Goal: Task Accomplishment & Management: Complete application form

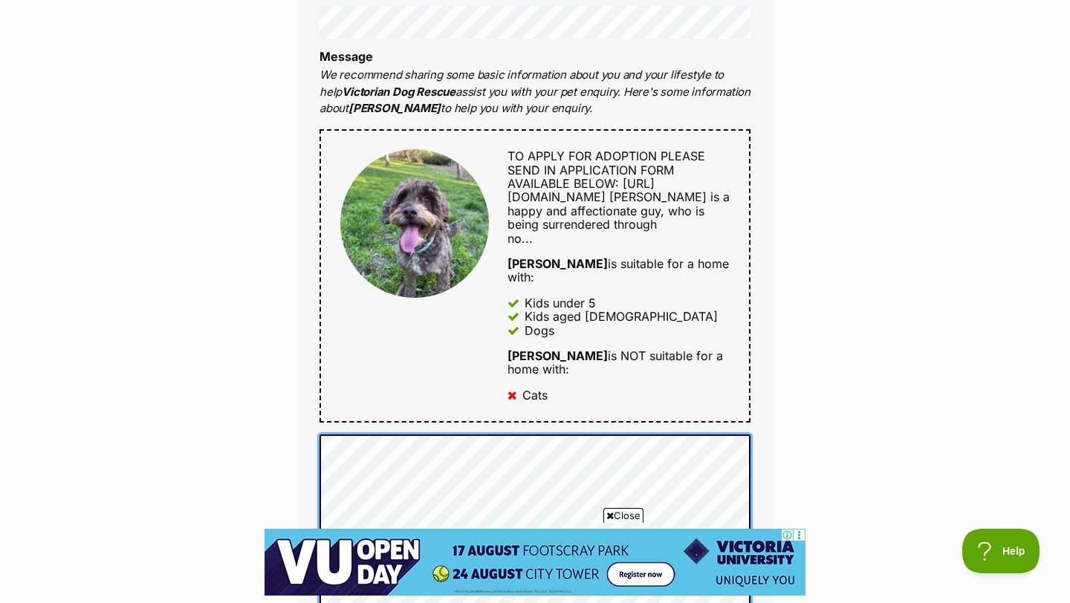
scroll to position [652, 0]
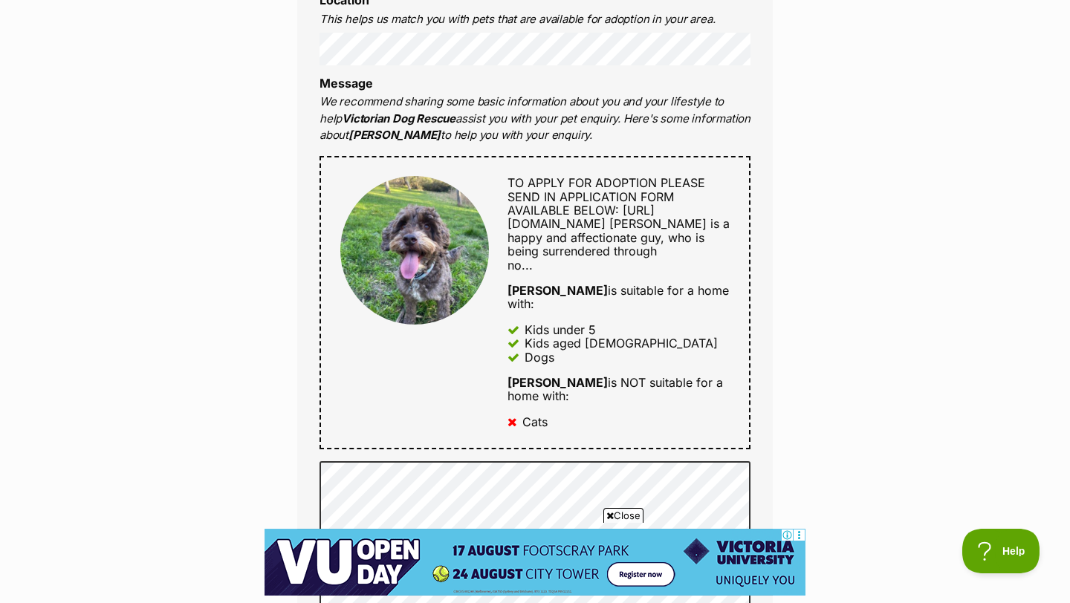
drag, startPoint x: 594, startPoint y: 304, endPoint x: 505, endPoint y: 309, distance: 89.3
click at [504, 308] on div "TO APPLY FOR ADOPTION PLEASE SEND IN APPLICATION FORM AVAILABLE BELOW: [URL][DO…" at bounding box center [609, 302] width 241 height 253
copy strong "[PERSON_NAME]"
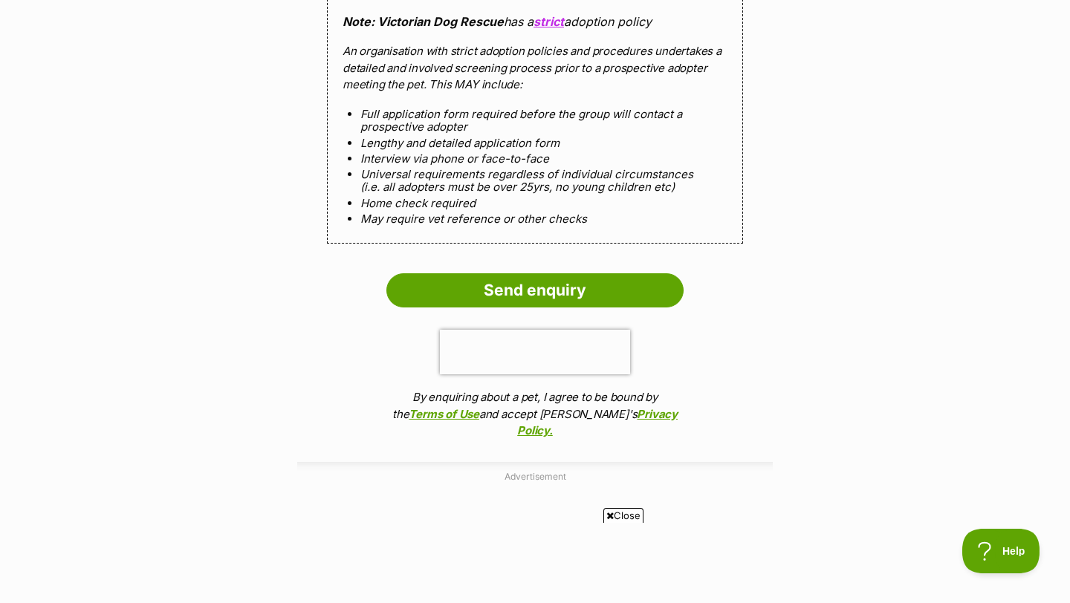
scroll to position [1988, 0]
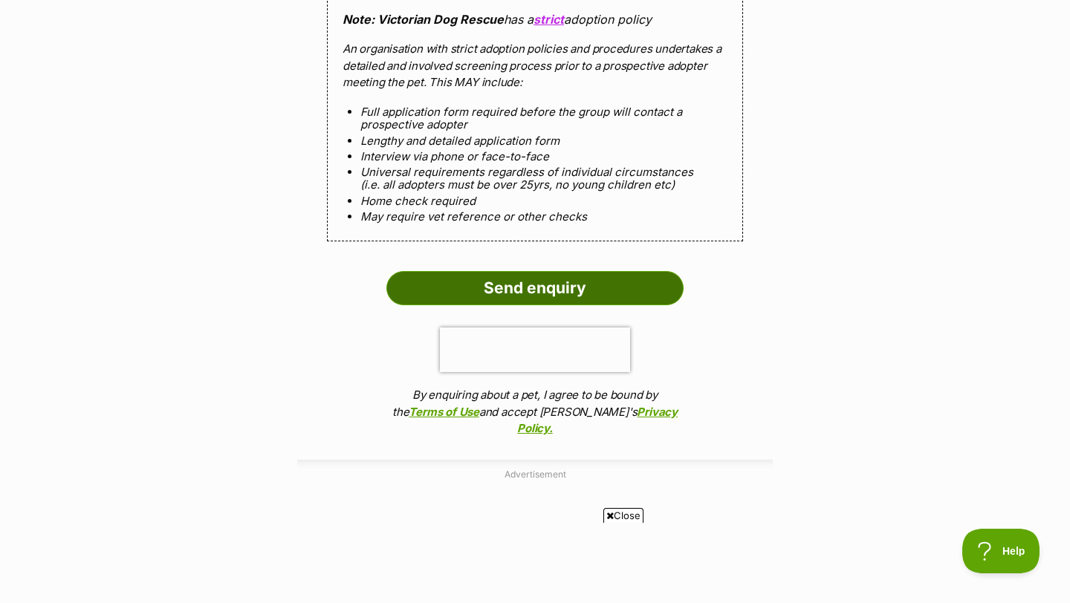
click at [577, 294] on input "Send enquiry" at bounding box center [534, 288] width 297 height 34
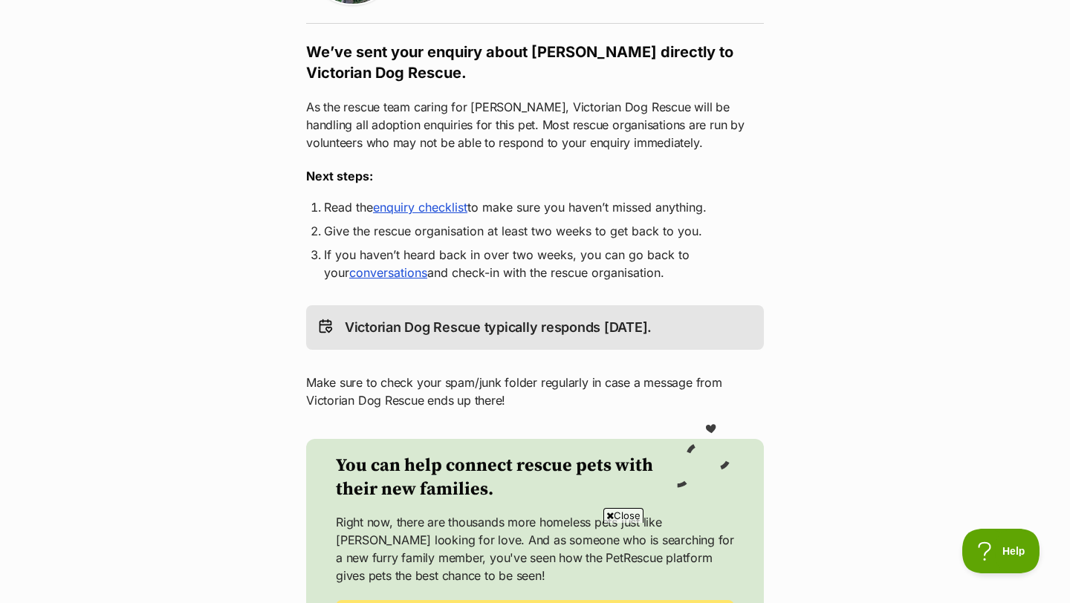
click at [414, 210] on link "enquiry checklist" at bounding box center [420, 207] width 94 height 15
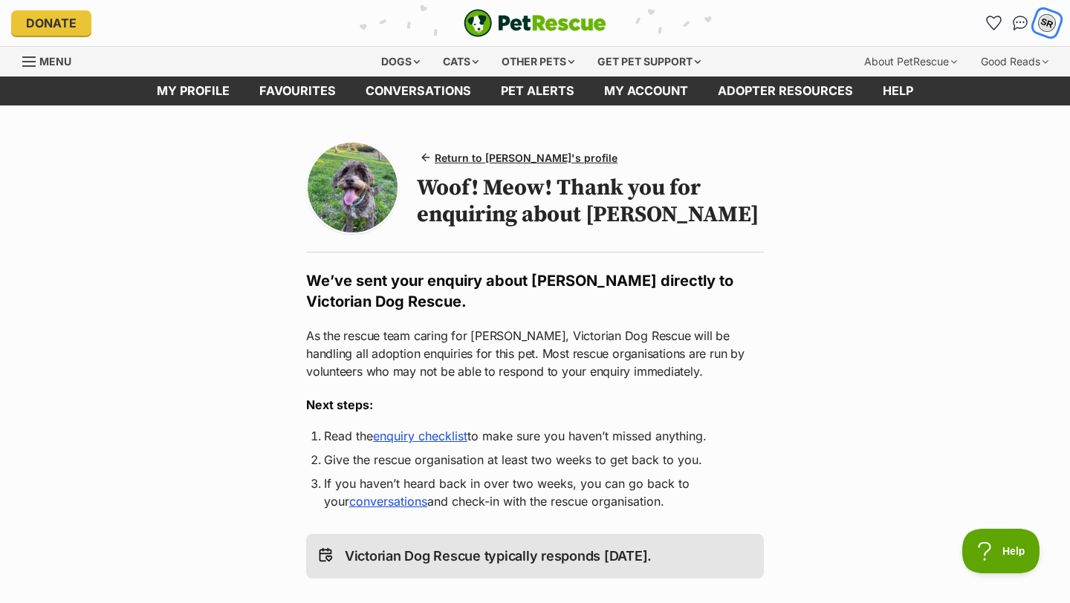
click at [1044, 31] on div "SR" at bounding box center [1047, 23] width 23 height 23
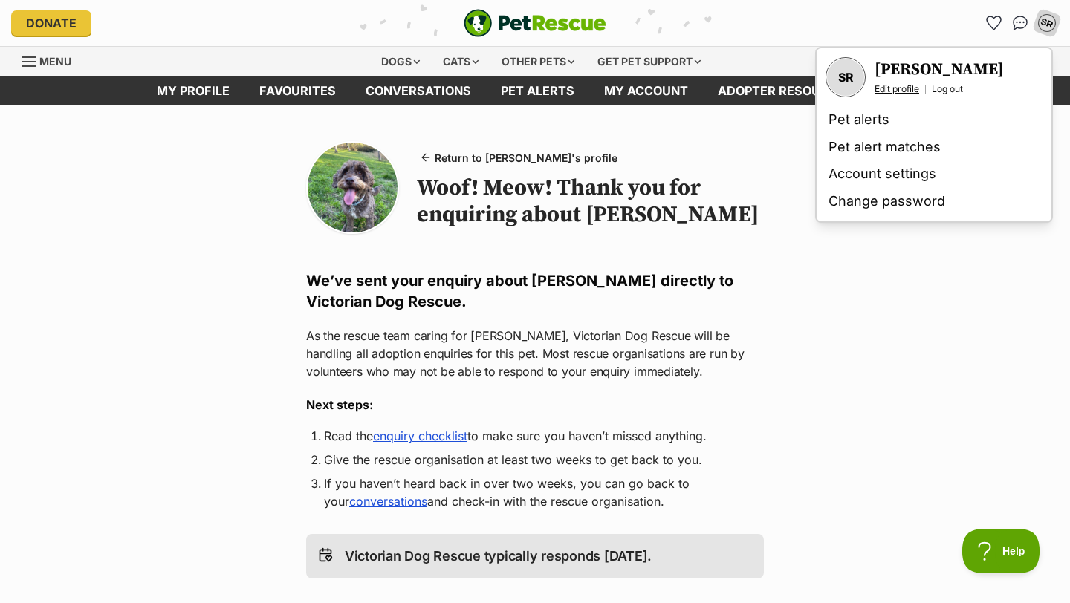
click at [895, 94] on link "Edit profile" at bounding box center [897, 89] width 45 height 12
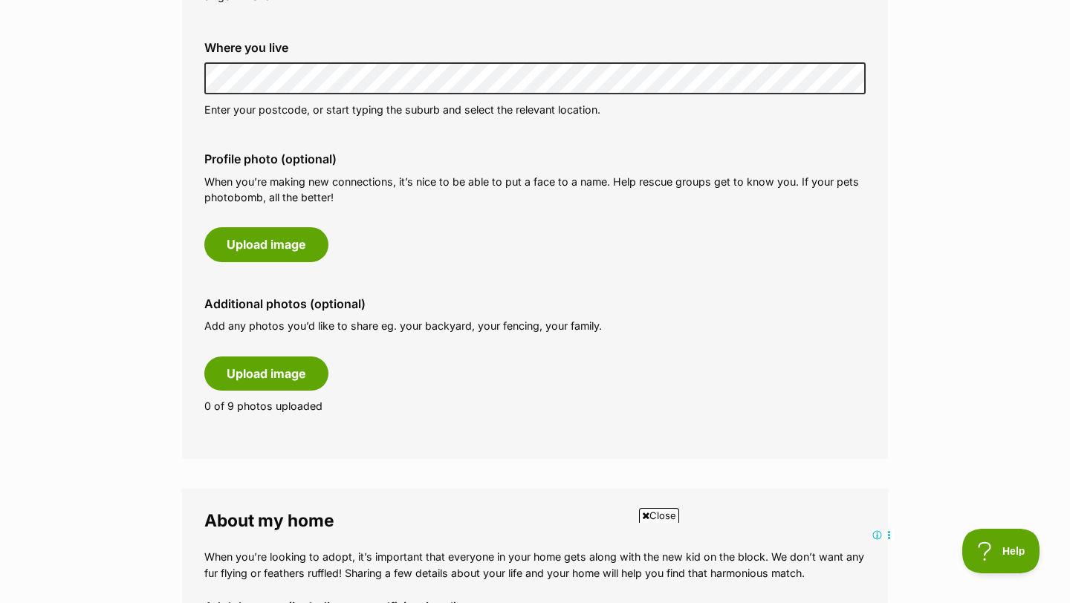
scroll to position [608, 0]
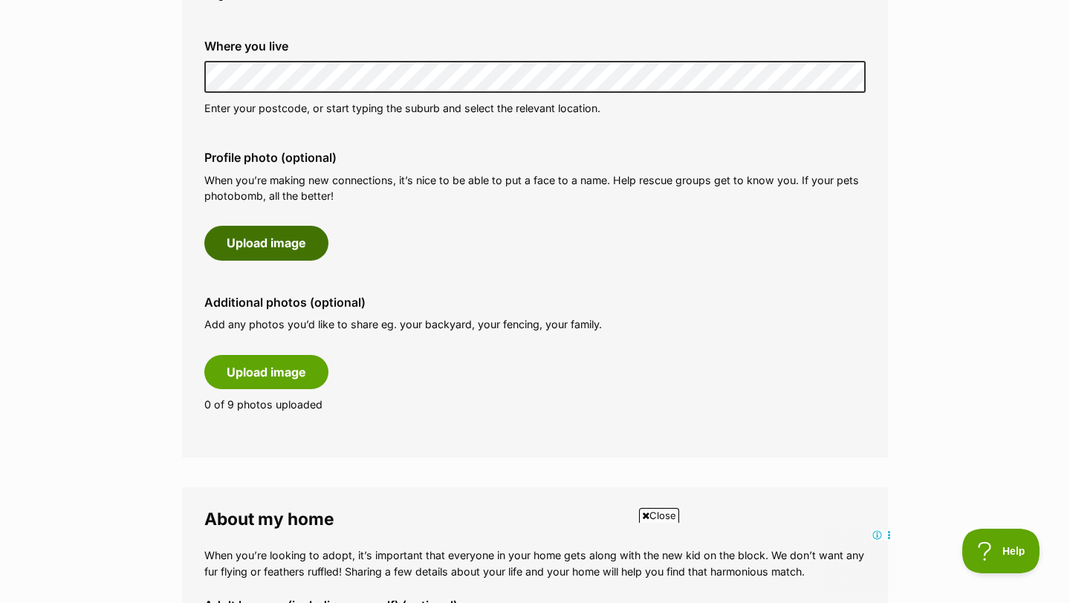
click at [301, 252] on button "Upload image" at bounding box center [266, 243] width 124 height 34
